Goal: Task Accomplishment & Management: Use online tool/utility

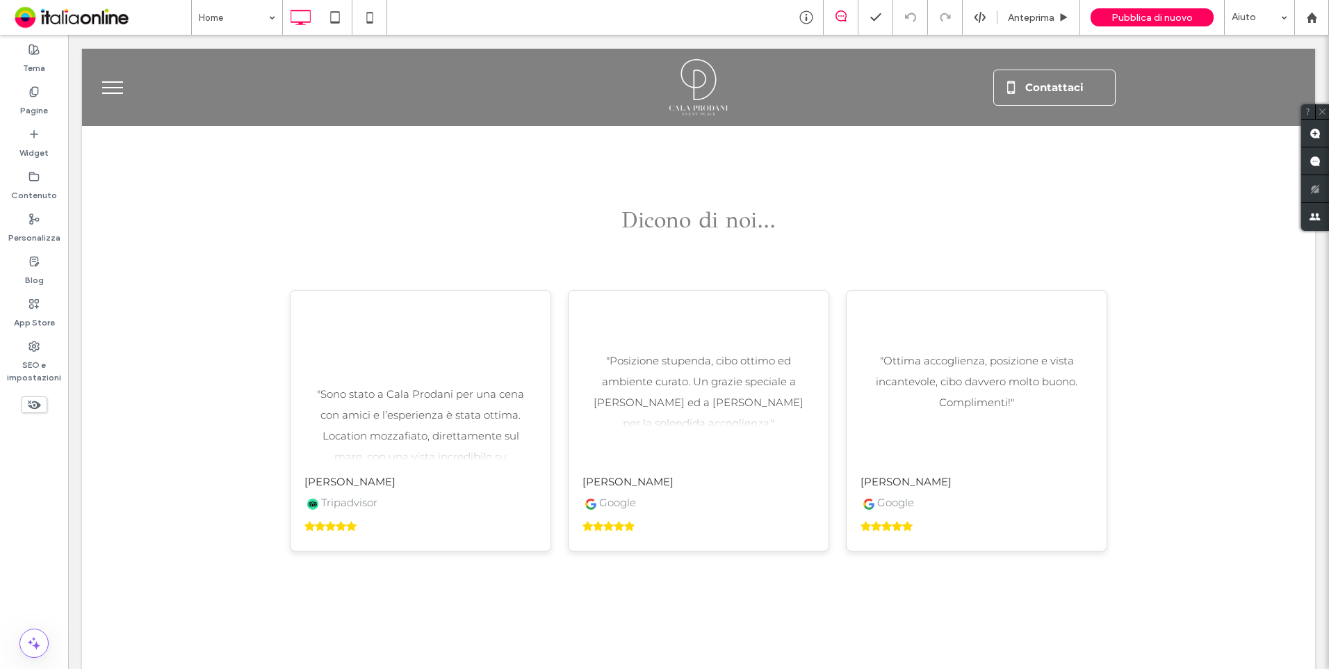
scroll to position [2920, 0]
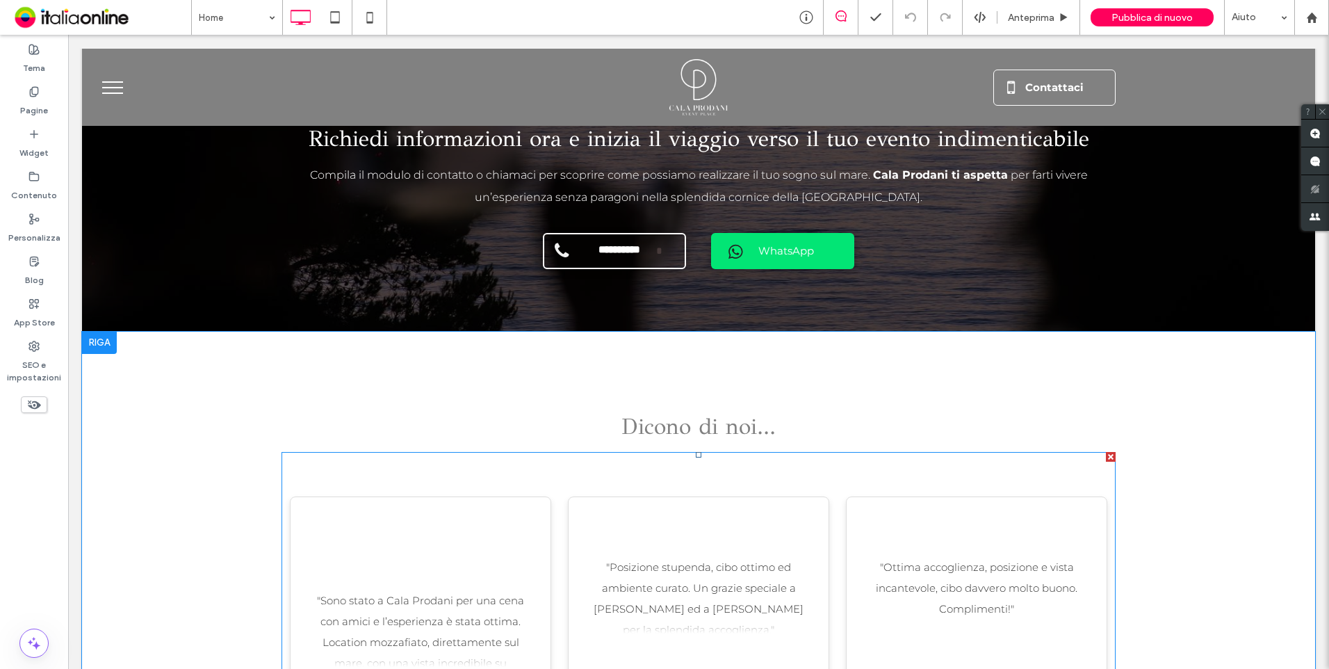
click at [575, 494] on span at bounding box center [699, 605] width 834 height 306
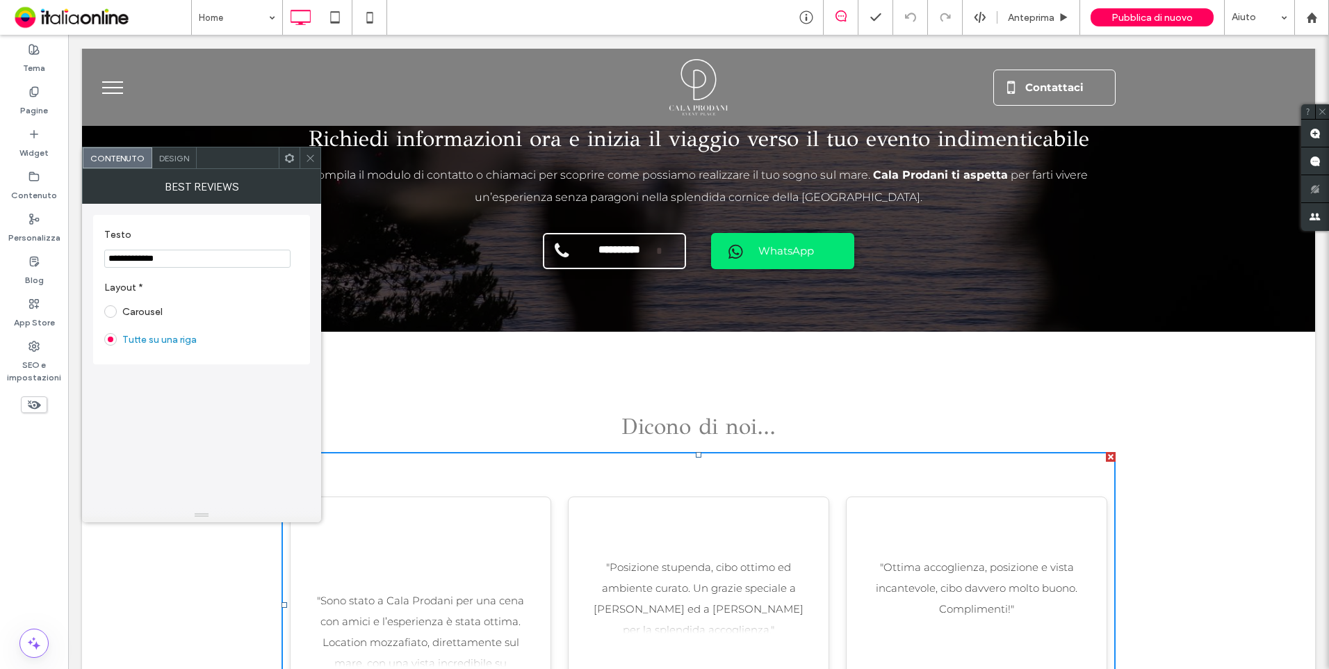
click at [187, 152] on div "Design" at bounding box center [174, 157] width 45 height 21
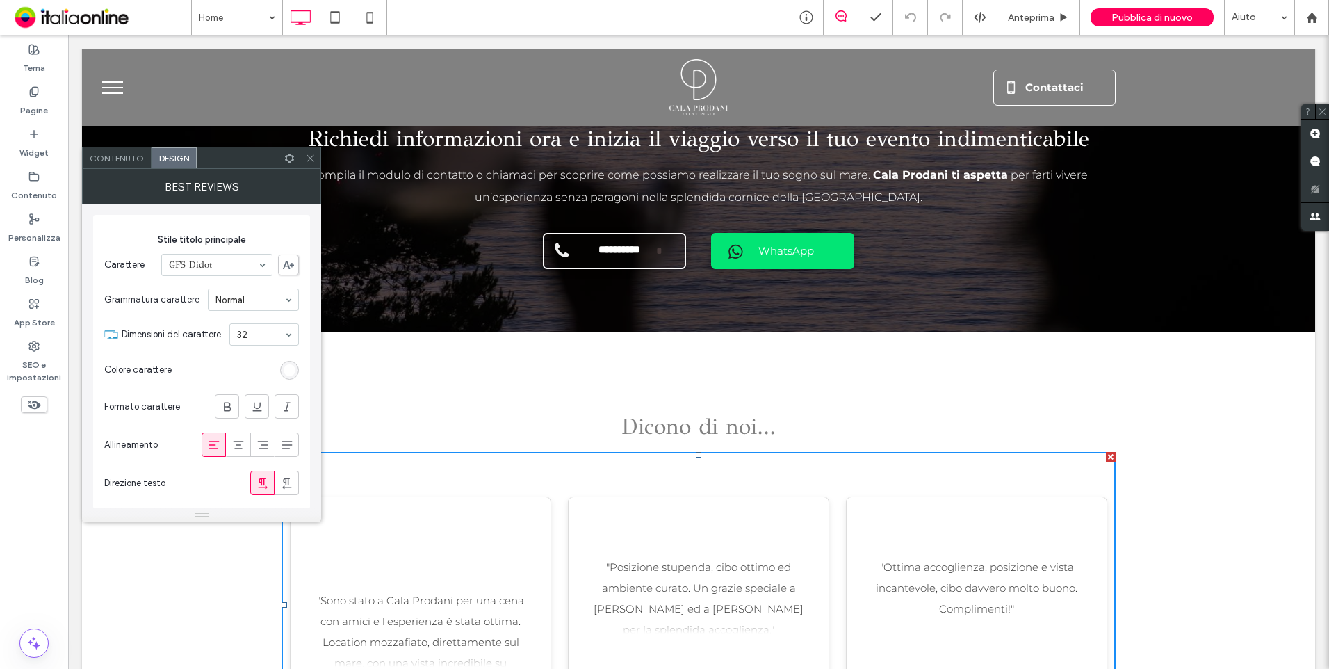
click at [294, 368] on div "rgb(255, 255, 255)" at bounding box center [290, 370] width 12 height 12
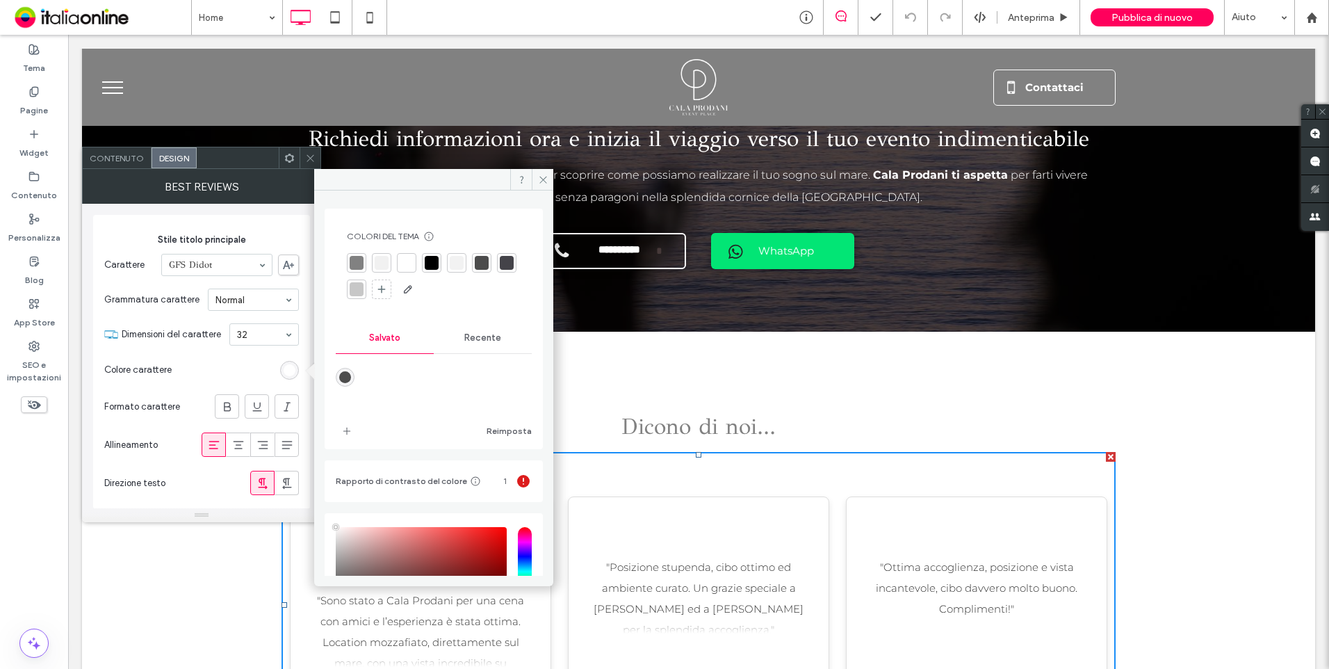
click at [349, 378] on div "rgba(76,76,76,1)" at bounding box center [345, 377] width 12 height 12
type input "*******"
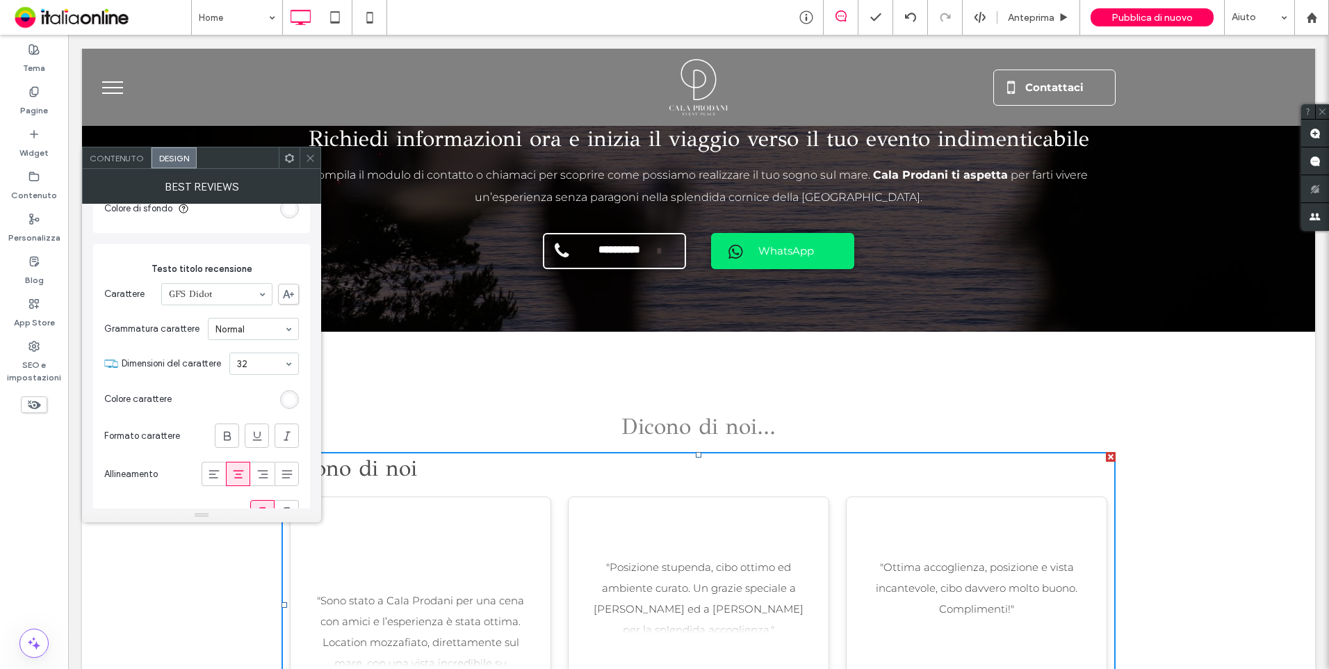
scroll to position [626, 0]
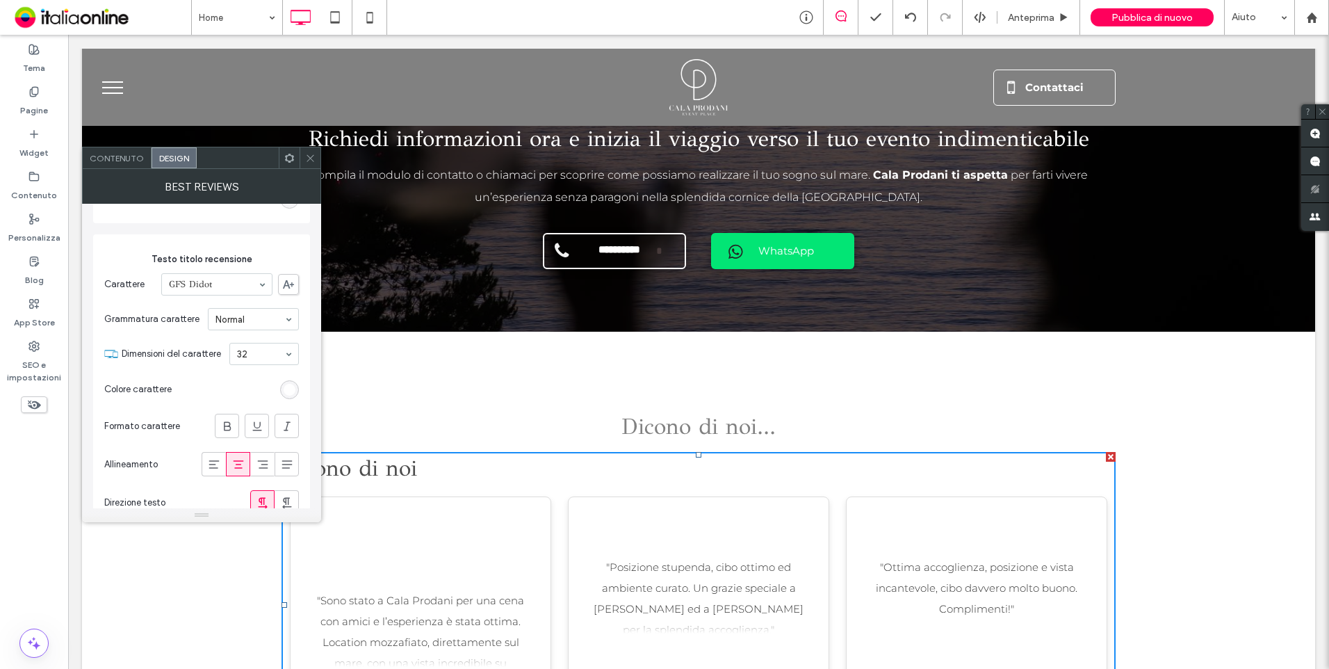
click at [280, 386] on section "Colore carattere" at bounding box center [201, 389] width 195 height 35
click at [293, 389] on div "rgb(255, 255, 255)" at bounding box center [290, 390] width 12 height 12
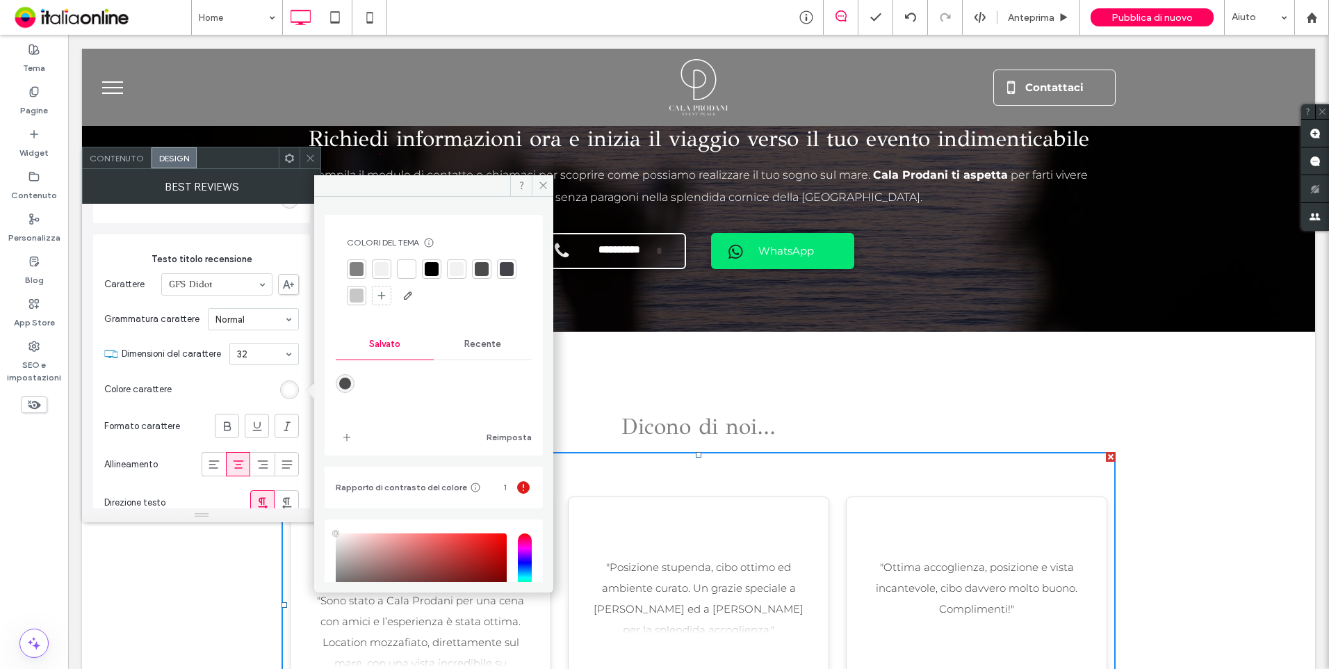
click at [343, 387] on div "rgba(76,76,76,1)" at bounding box center [345, 384] width 12 height 12
type input "*******"
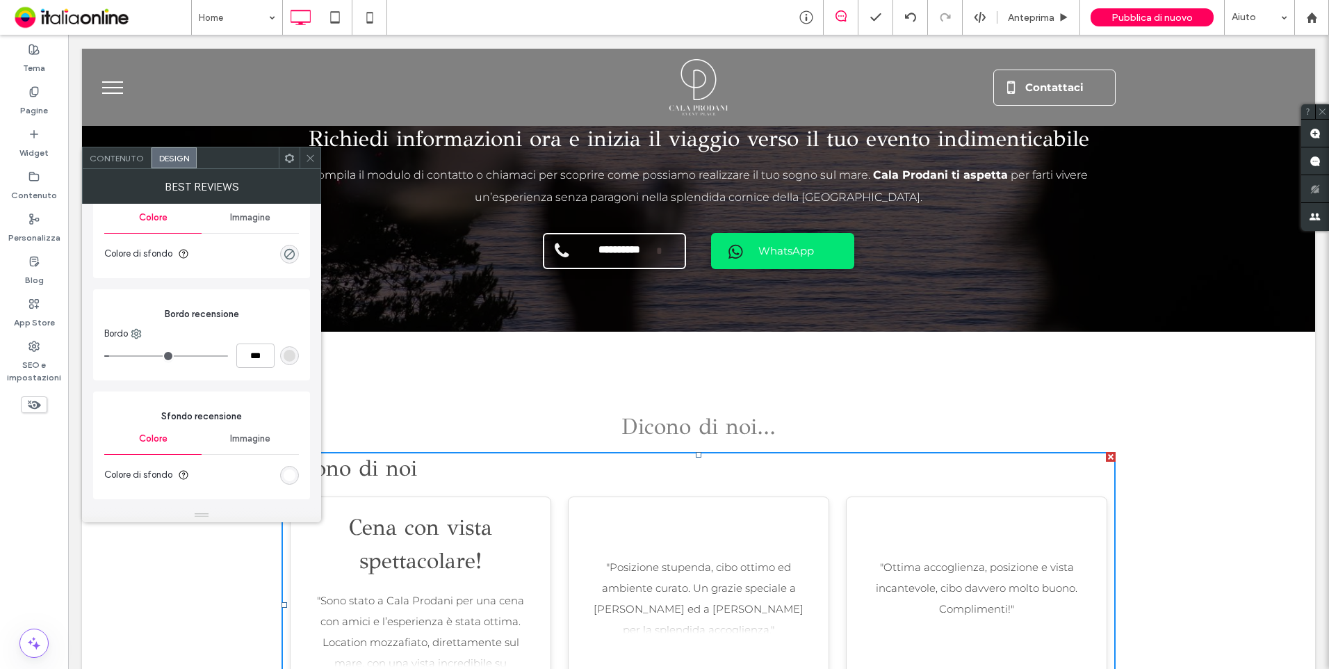
scroll to position [0, 0]
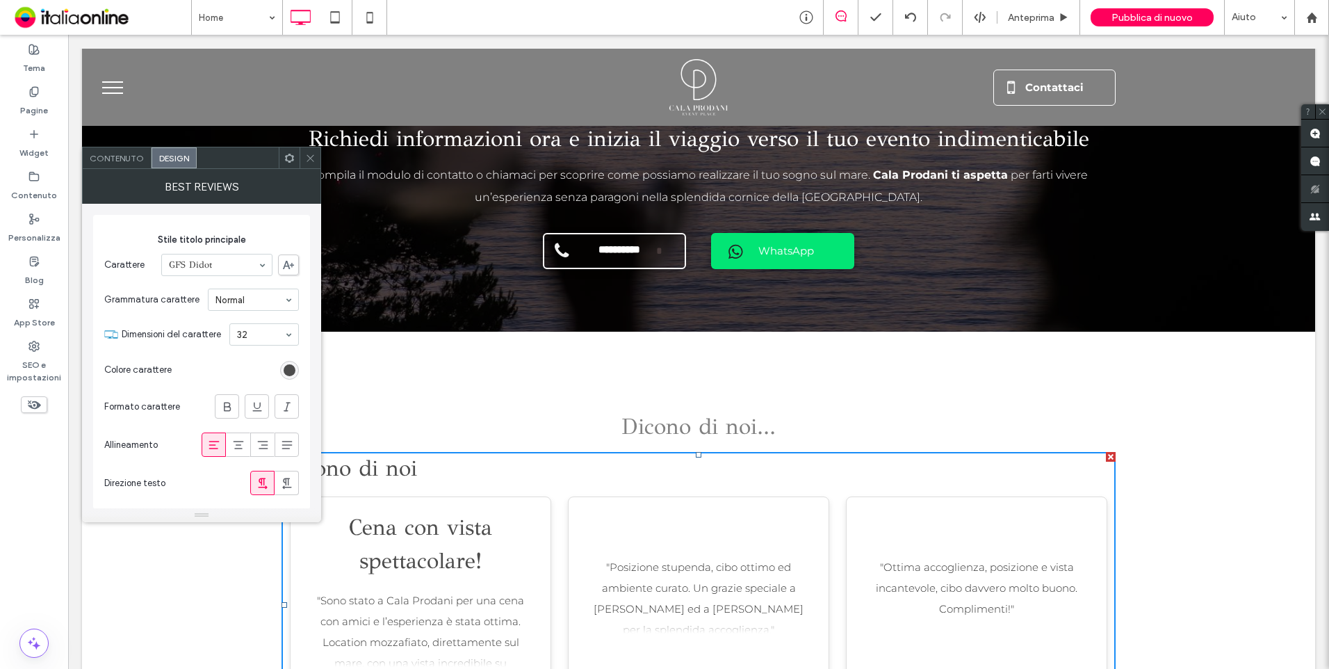
click at [310, 161] on icon at bounding box center [310, 158] width 10 height 10
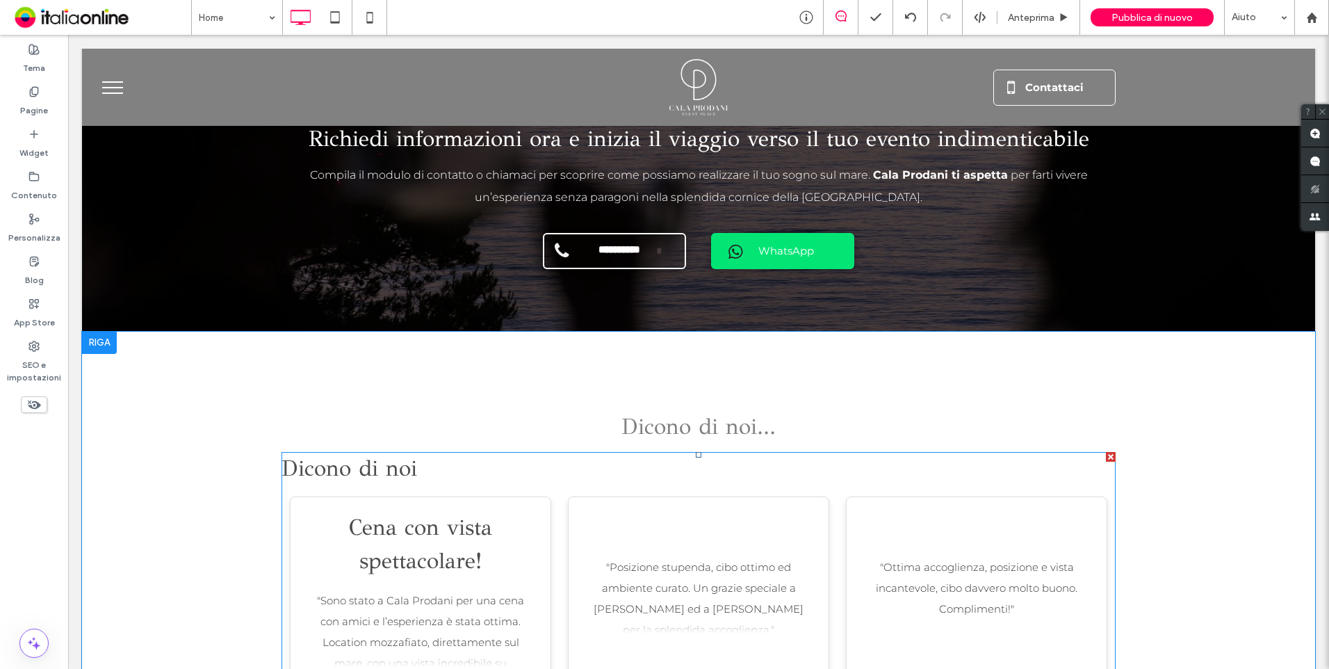
click at [467, 452] on span at bounding box center [699, 605] width 834 height 306
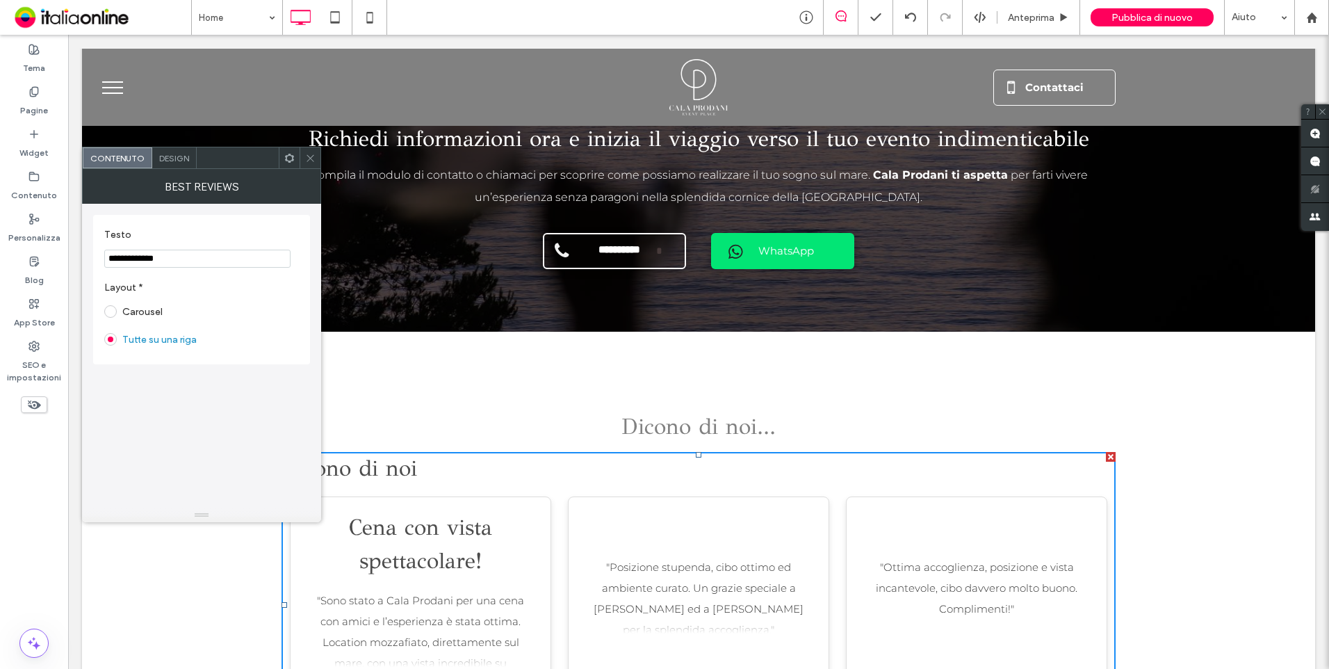
click at [174, 163] on div "Design" at bounding box center [174, 157] width 45 height 21
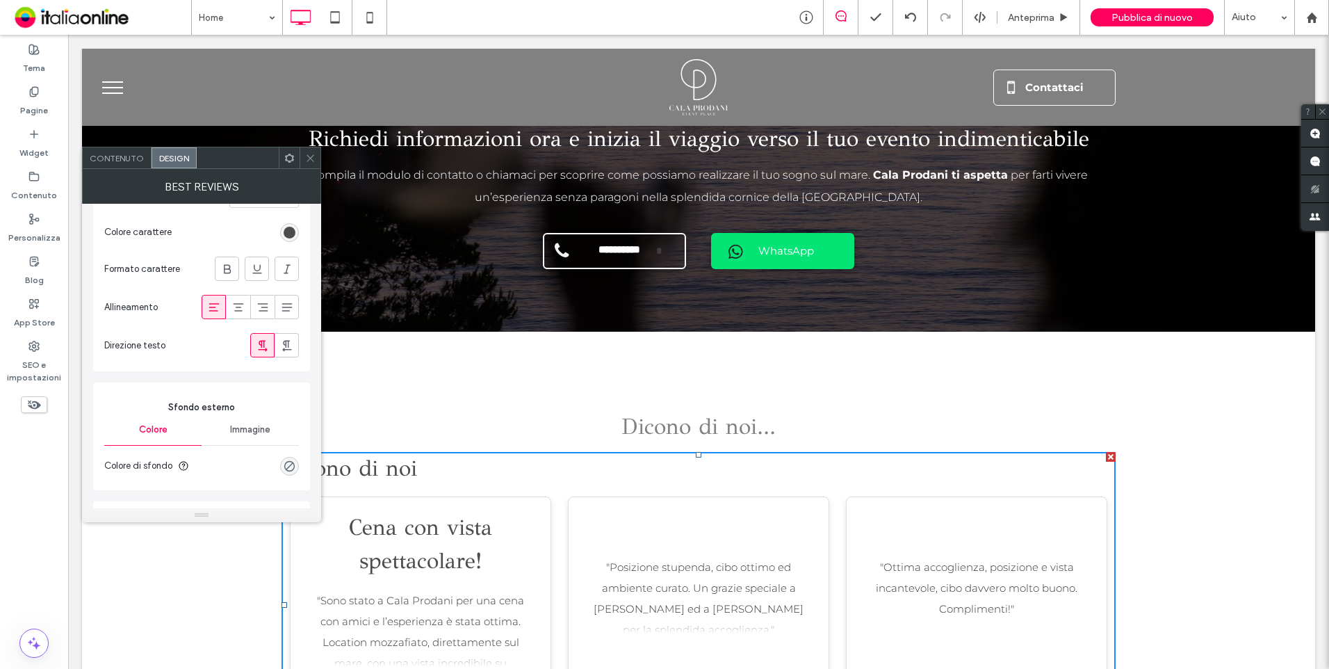
scroll to position [139, 0]
click at [243, 309] on icon at bounding box center [239, 306] width 14 height 14
click at [311, 158] on use at bounding box center [310, 157] width 7 height 7
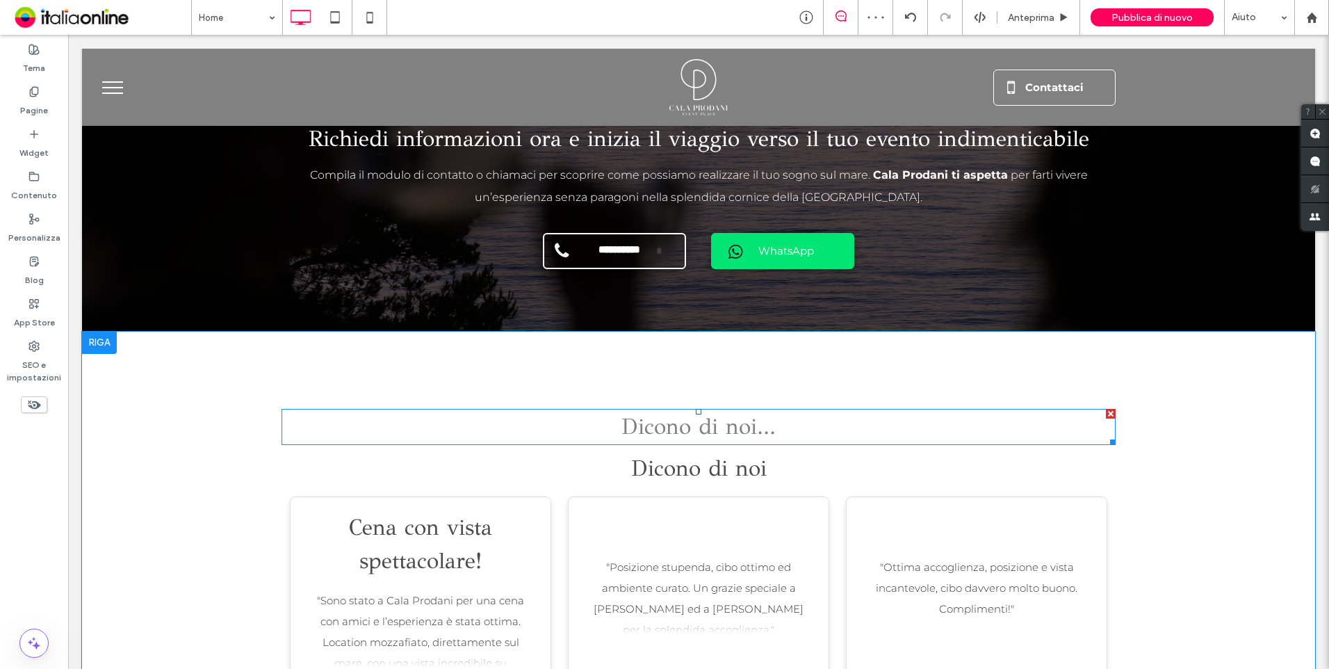
click at [1106, 409] on div at bounding box center [1111, 414] width 10 height 10
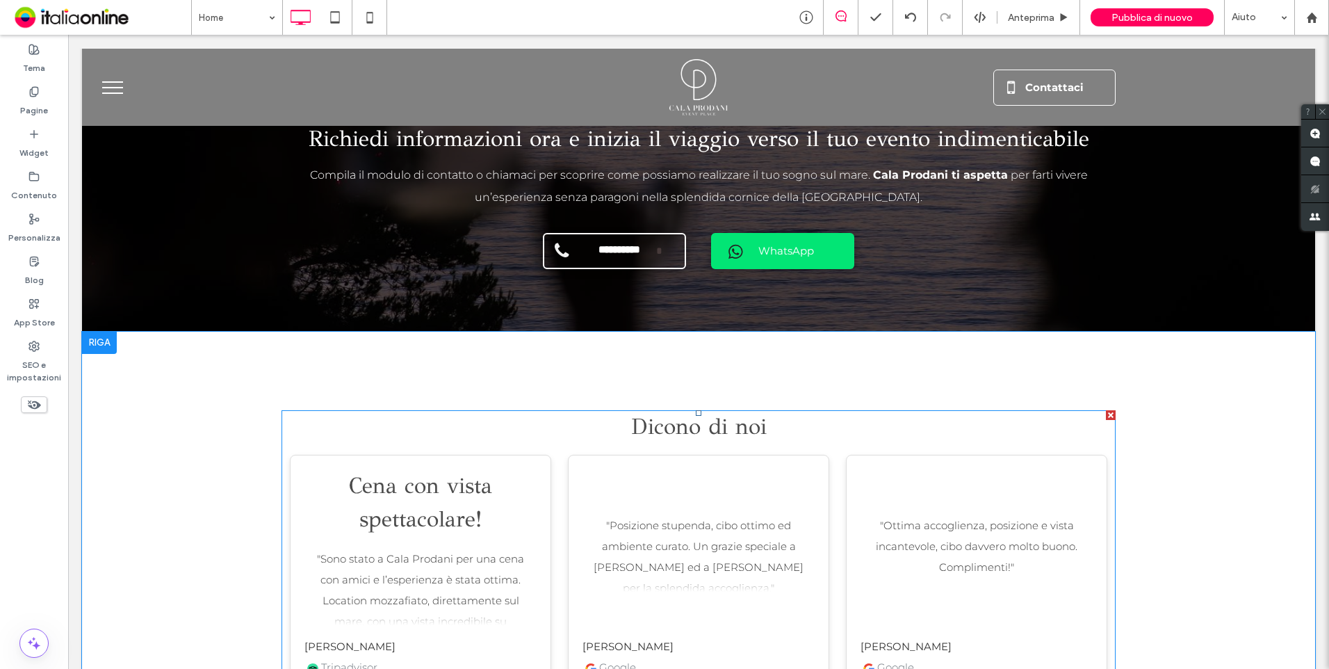
scroll to position [2990, 0]
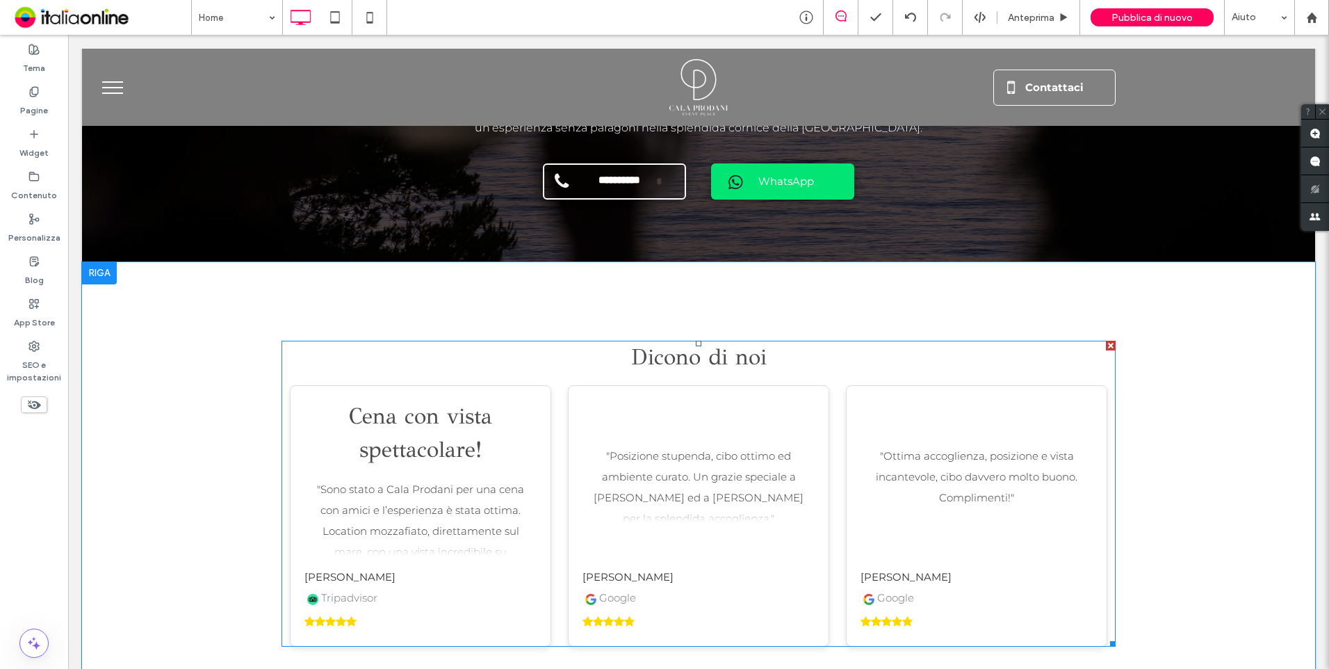
click at [722, 467] on span at bounding box center [699, 494] width 834 height 306
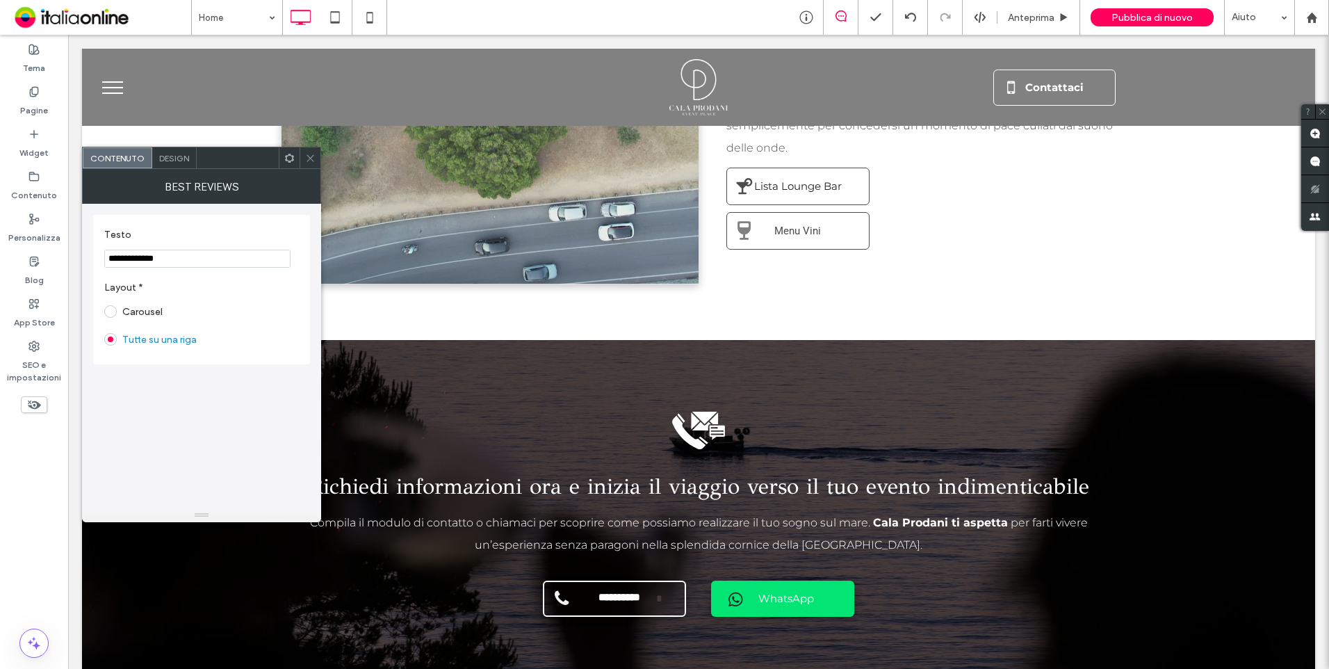
scroll to position [2920, 0]
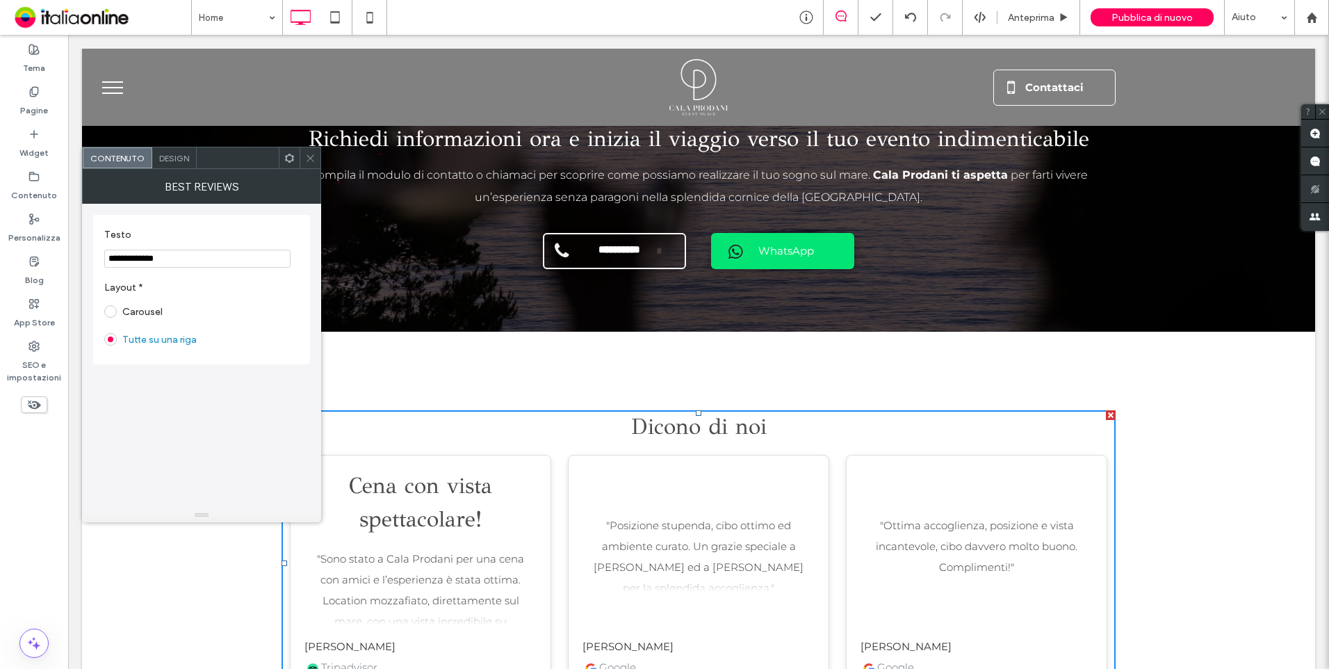
click at [170, 159] on span "Design" at bounding box center [174, 158] width 30 height 10
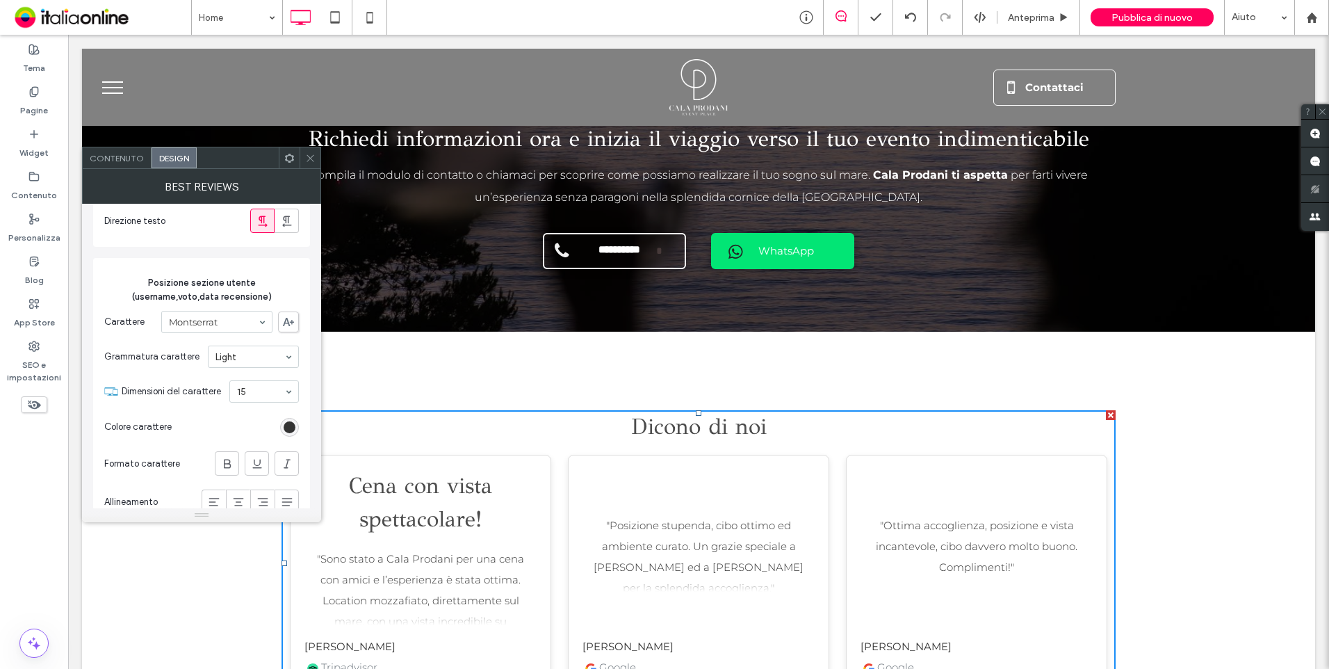
scroll to position [2575, 0]
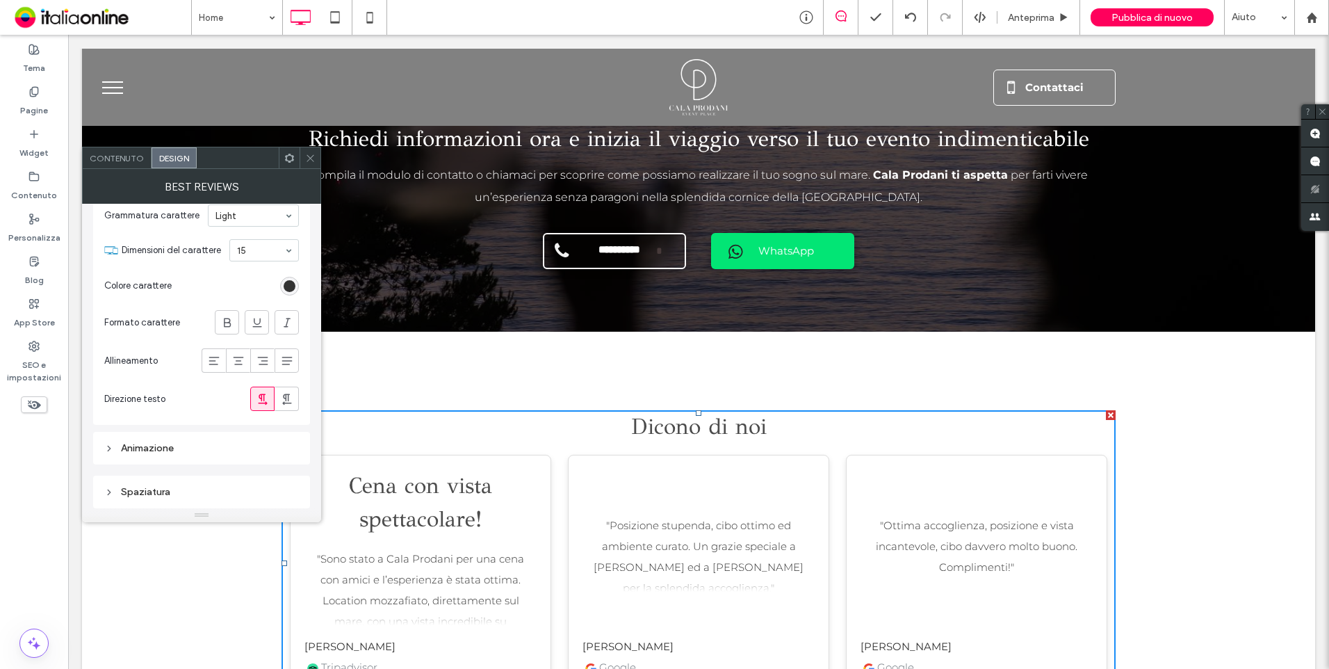
click at [308, 160] on icon at bounding box center [310, 158] width 10 height 10
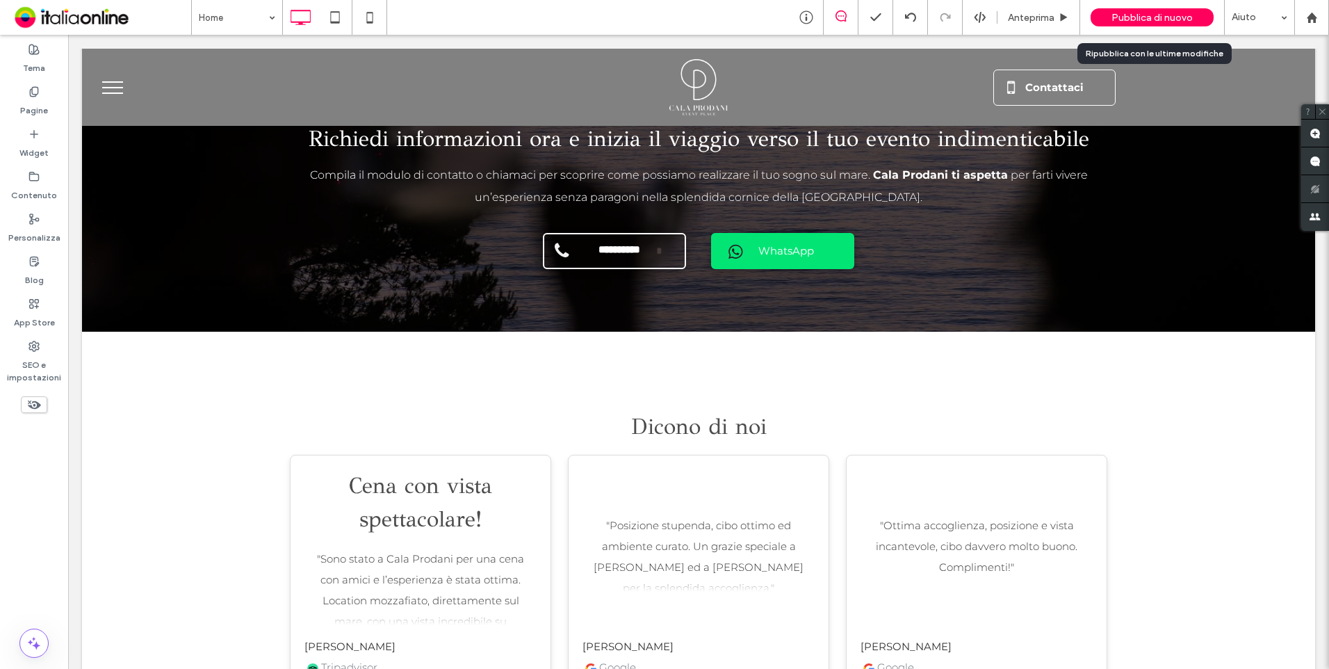
click at [1187, 15] on span "Pubblica di nuovo" at bounding box center [1152, 18] width 81 height 12
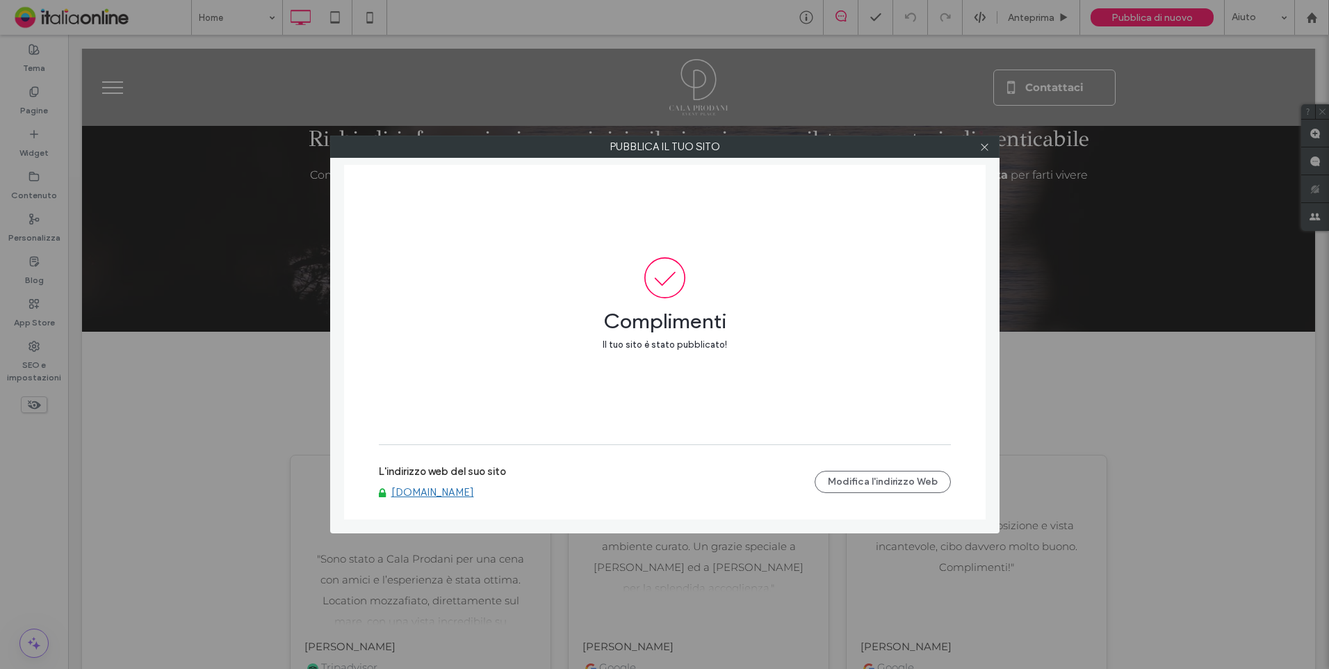
click at [456, 491] on link "[DOMAIN_NAME]" at bounding box center [432, 492] width 83 height 13
